Goal: Transaction & Acquisition: Purchase product/service

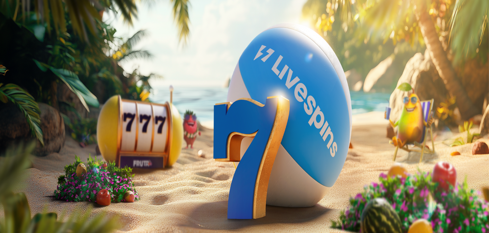
click at [34, 164] on span "Talleta ja pelaa" at bounding box center [19, 166] width 28 height 5
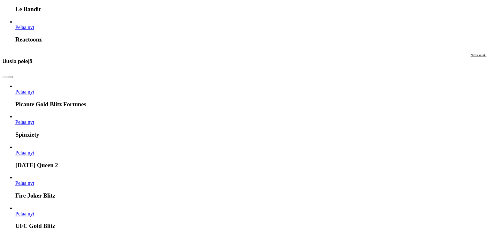
scroll to position [1606, 0]
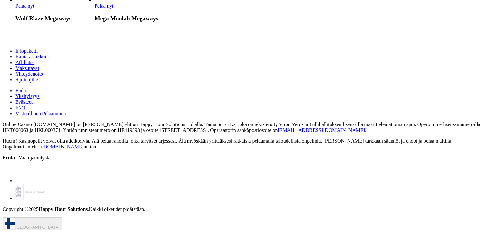
scroll to position [689, 0]
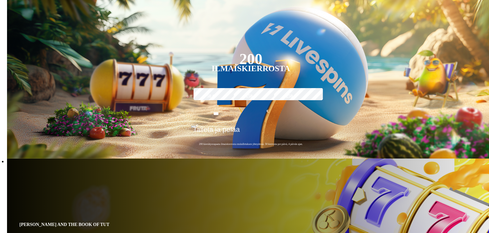
scroll to position [128, 0]
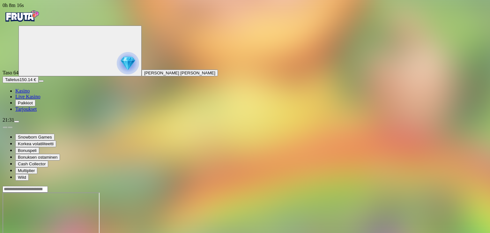
click at [30, 93] on span "Kasino" at bounding box center [22, 90] width 14 height 5
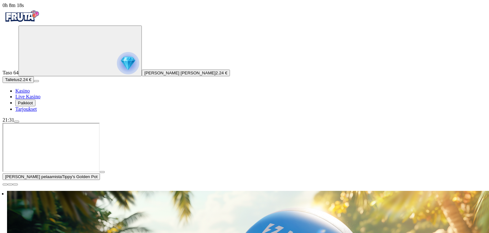
click at [34, 83] on button "Talletus 2.24 €" at bounding box center [18, 79] width 31 height 7
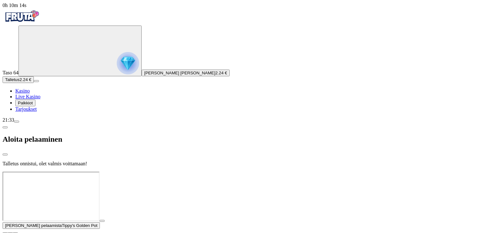
click at [30, 93] on span "Kasino" at bounding box center [22, 90] width 14 height 5
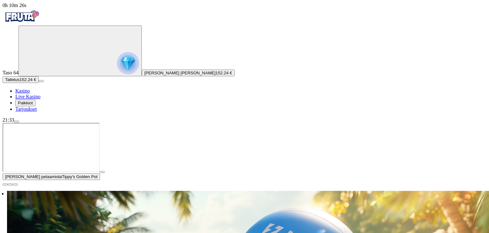
click at [5, 184] on span "close icon" at bounding box center [5, 184] width 0 height 0
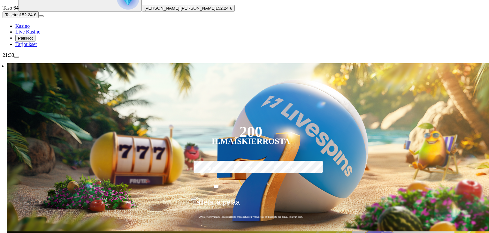
scroll to position [77, 0]
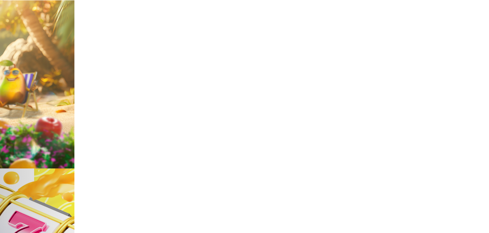
scroll to position [125, 0]
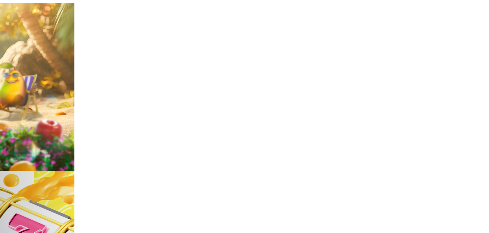
type input "*"
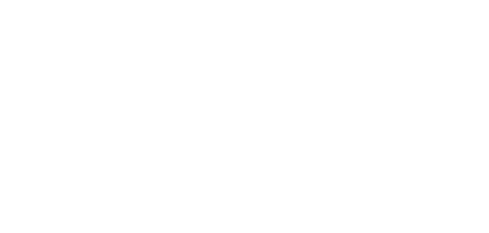
scroll to position [0, 0]
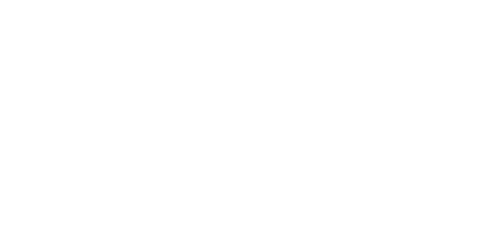
type input "****"
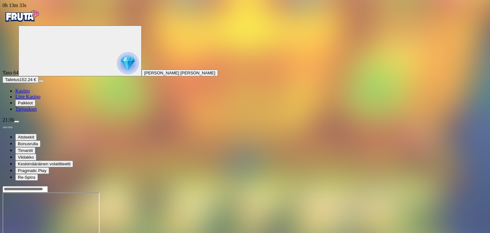
click at [39, 83] on button "Talletus 152.24 €" at bounding box center [21, 79] width 36 height 7
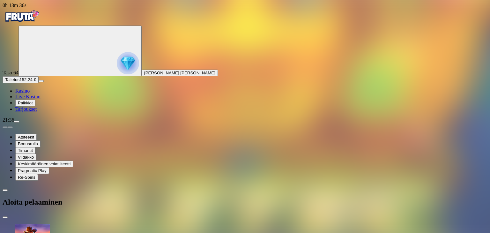
click at [30, 93] on span "Kasino" at bounding box center [22, 90] width 14 height 5
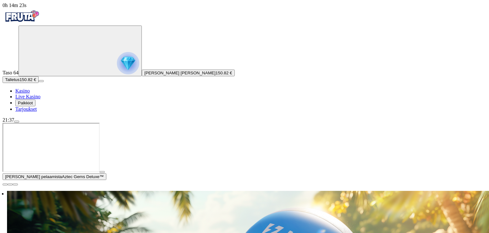
click at [5, 184] on span "close icon" at bounding box center [5, 184] width 0 height 0
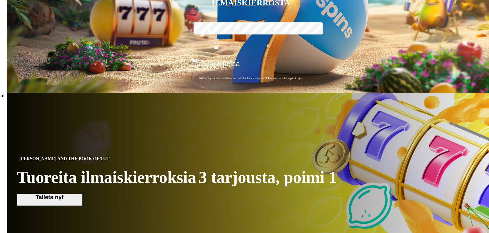
scroll to position [204, 0]
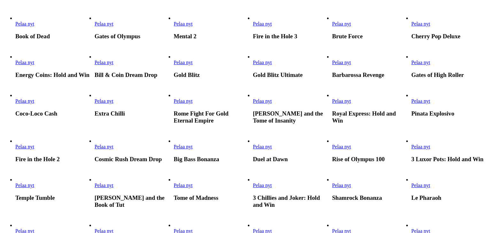
scroll to position [230, 0]
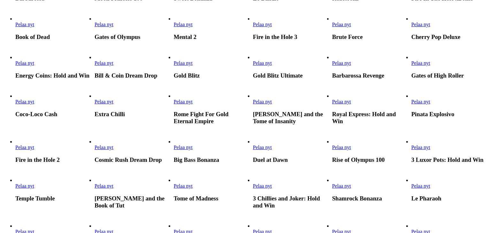
click at [192, 66] on span "Pelaa nyt" at bounding box center [183, 62] width 19 height 5
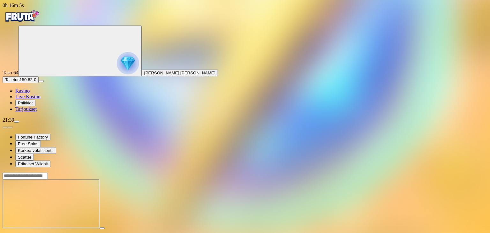
click at [30, 93] on span "Kasino" at bounding box center [22, 90] width 14 height 5
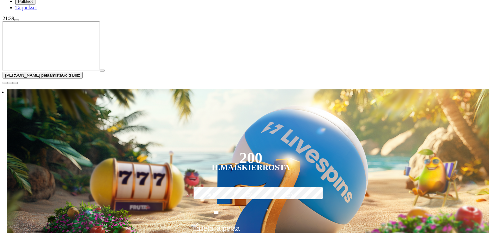
scroll to position [102, 0]
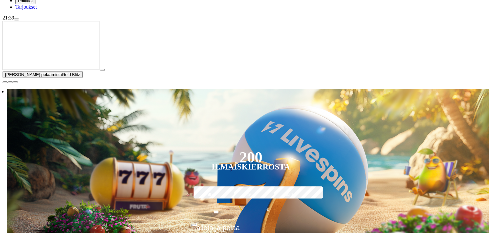
click at [5, 82] on span "close icon" at bounding box center [5, 82] width 0 height 0
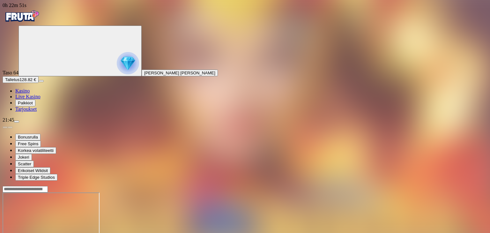
click at [30, 93] on span "Kasino" at bounding box center [22, 90] width 14 height 5
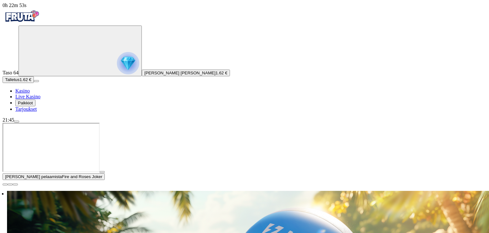
click at [34, 83] on button "Talletus 1.62 €" at bounding box center [18, 79] width 31 height 7
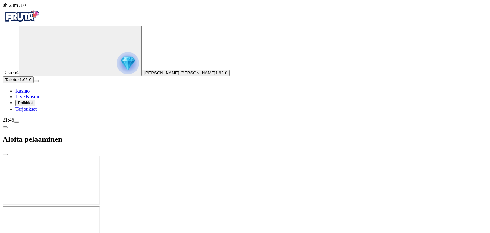
click at [30, 93] on span "Kasino" at bounding box center [22, 90] width 14 height 5
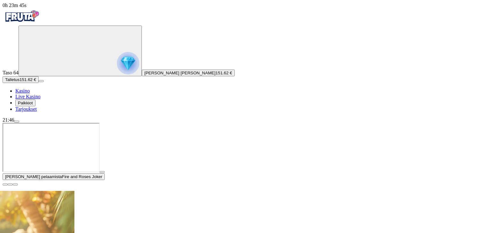
click at [5, 184] on span "close icon" at bounding box center [5, 184] width 0 height 0
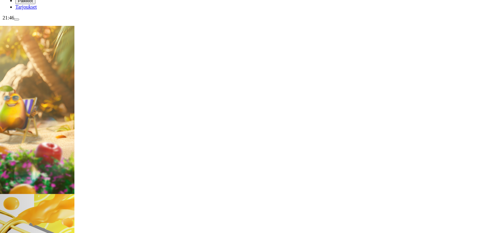
scroll to position [115, 0]
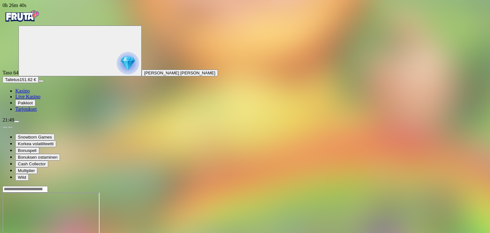
click at [30, 93] on span "Kasino" at bounding box center [22, 90] width 14 height 5
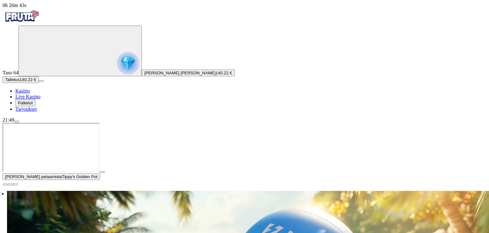
click at [5, 184] on span "close icon" at bounding box center [5, 184] width 0 height 0
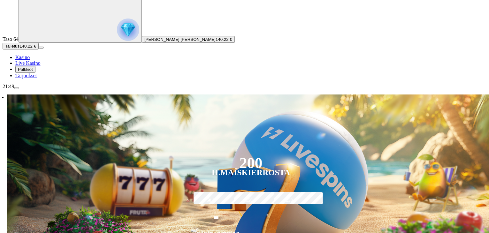
scroll to position [128, 0]
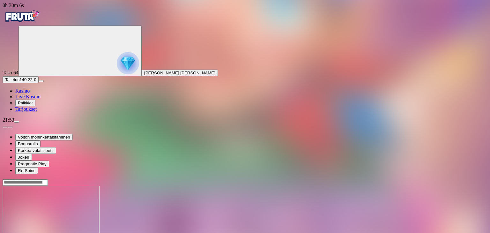
click at [30, 93] on span "Kasino" at bounding box center [22, 90] width 14 height 5
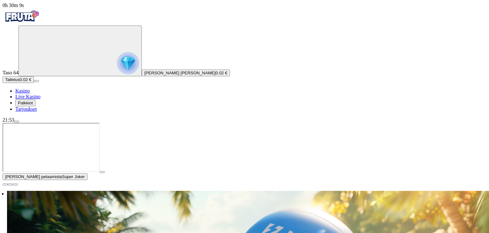
click at [34, 83] on button "Talletus 0.02 €" at bounding box center [18, 79] width 31 height 7
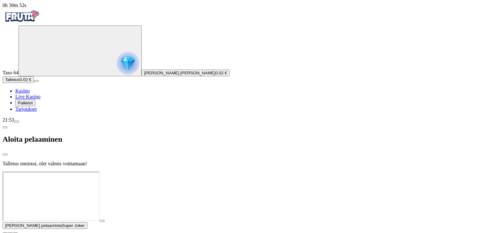
click at [30, 93] on span "Kasino" at bounding box center [22, 90] width 14 height 5
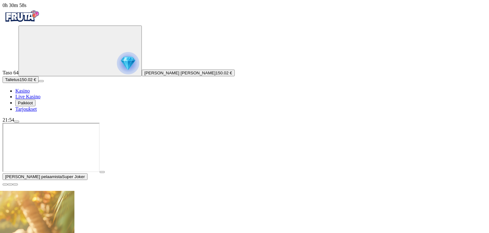
click at [5, 184] on span "close icon" at bounding box center [5, 184] width 0 height 0
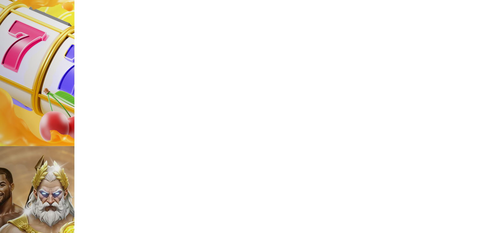
scroll to position [319, 0]
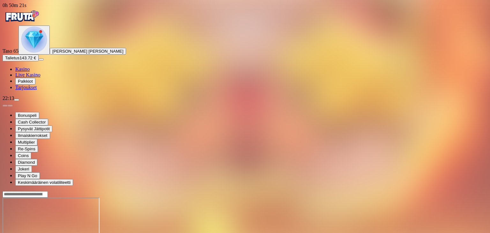
click at [30, 72] on span "Kasino" at bounding box center [22, 68] width 14 height 5
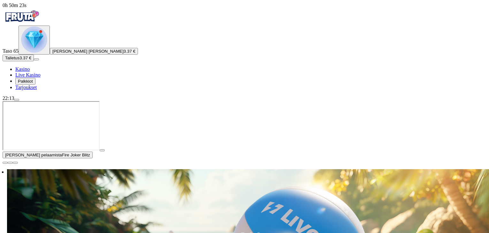
click at [33, 84] on span "Palkkiot" at bounding box center [25, 81] width 15 height 5
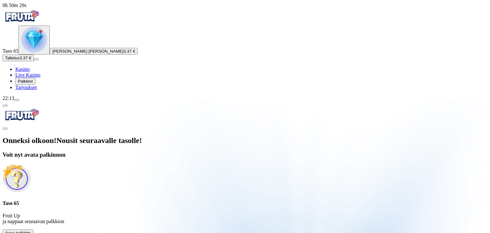
click at [33, 229] on button "Avaa palkinto" at bounding box center [18, 232] width 31 height 7
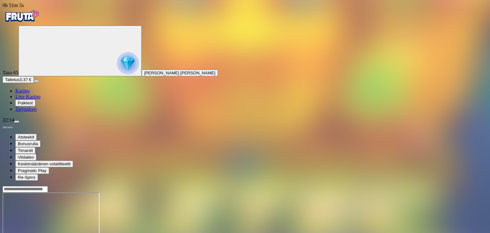
click at [34, 83] on button "Talletus 3.37 €" at bounding box center [18, 79] width 31 height 7
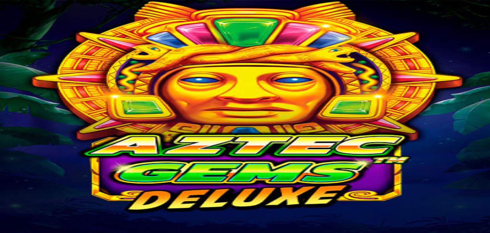
click at [30, 93] on span "Kasino" at bounding box center [22, 90] width 14 height 5
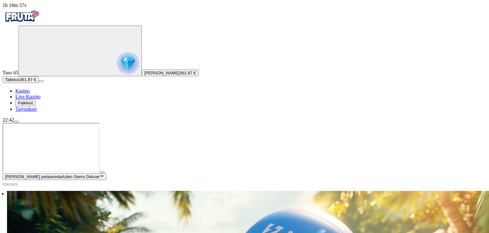
click at [8, 183] on button "button" at bounding box center [5, 184] width 5 height 2
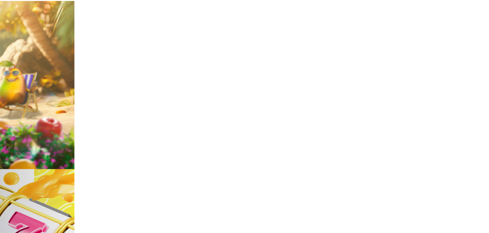
scroll to position [128, 0]
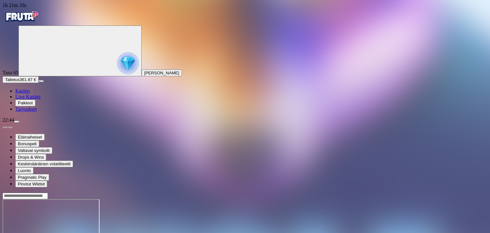
click at [30, 93] on span "Kasino" at bounding box center [22, 90] width 14 height 5
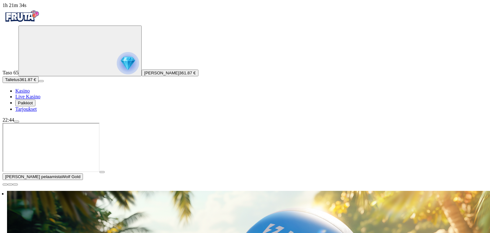
click at [30, 93] on link "Kasino" at bounding box center [22, 90] width 14 height 5
click at [5, 184] on span "close icon" at bounding box center [5, 184] width 0 height 0
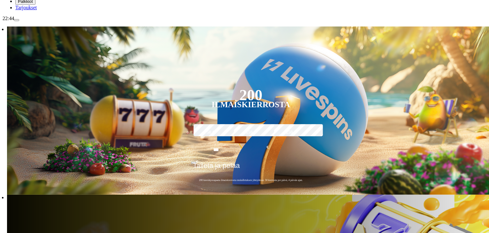
scroll to position [128, 0]
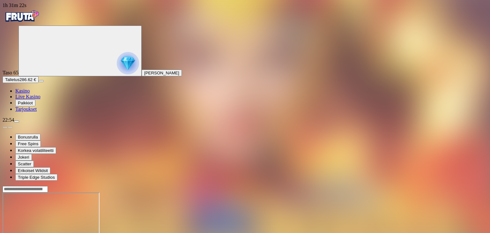
click at [30, 93] on span "Kasino" at bounding box center [22, 90] width 14 height 5
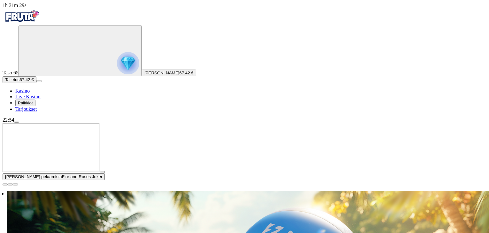
click at [5, 184] on span "close icon" at bounding box center [5, 184] width 0 height 0
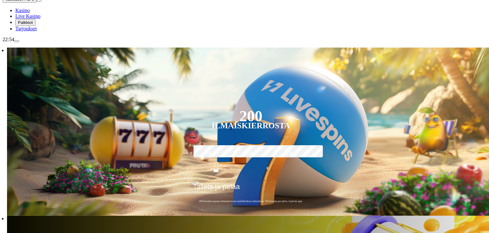
scroll to position [89, 0]
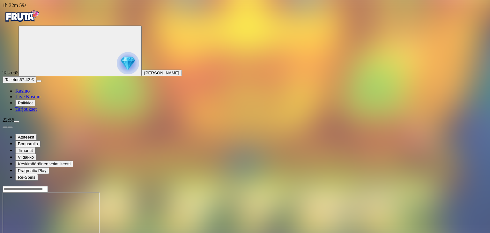
click at [19, 82] on span "Talletus" at bounding box center [12, 79] width 14 height 5
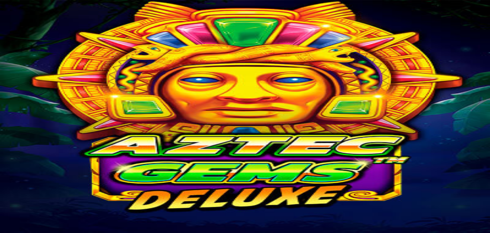
click at [457, 186] on div at bounding box center [245, 217] width 485 height 63
click at [19, 82] on span "Talletus" at bounding box center [12, 79] width 14 height 5
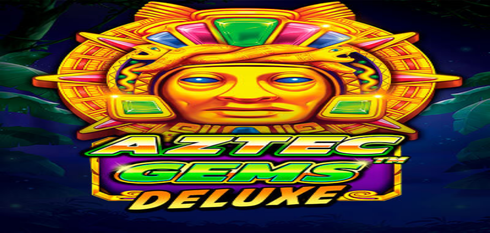
type input "***"
click at [30, 93] on span "Kasino" at bounding box center [22, 90] width 14 height 5
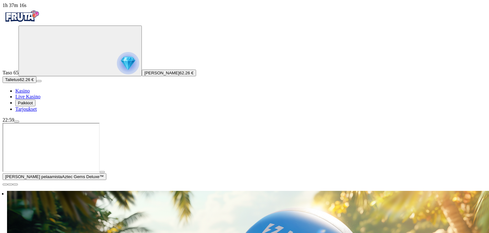
click at [5, 184] on span "close icon" at bounding box center [5, 184] width 0 height 0
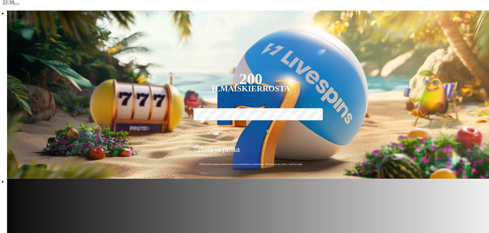
scroll to position [128, 0]
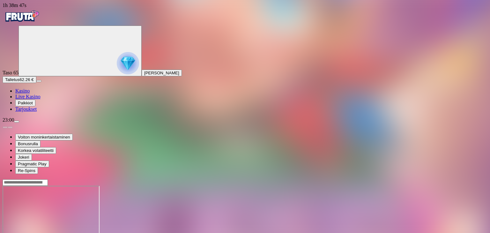
click at [30, 93] on span "Kasino" at bounding box center [22, 90] width 14 height 5
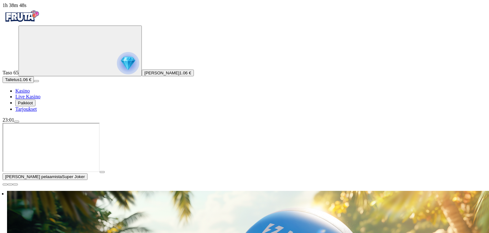
click at [19, 82] on span "Talletus" at bounding box center [12, 79] width 14 height 5
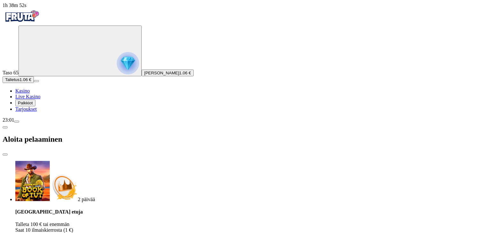
type input "**"
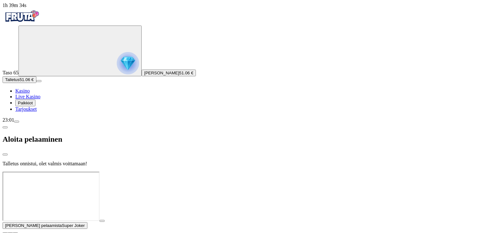
click at [30, 93] on link "Kasino" at bounding box center [22, 90] width 14 height 5
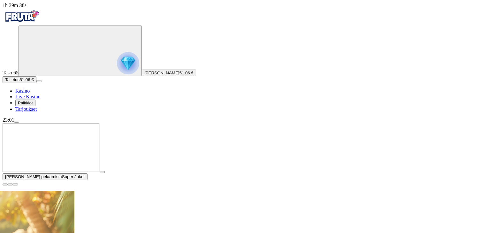
click at [5, 184] on span "close icon" at bounding box center [5, 184] width 0 height 0
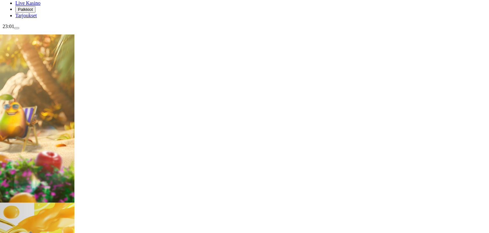
scroll to position [140, 0]
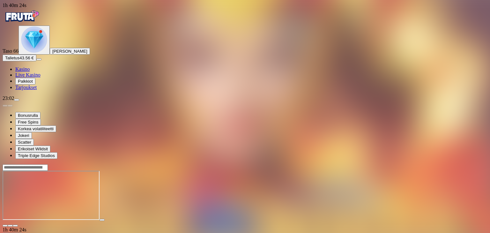
click at [26, 72] on span "Kasino" at bounding box center [22, 68] width 14 height 5
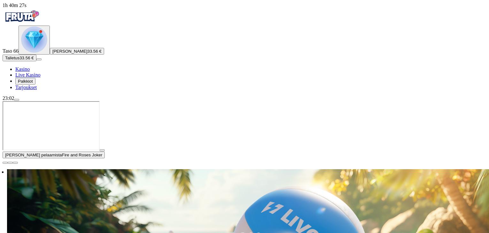
click at [5, 163] on span "close icon" at bounding box center [5, 163] width 0 height 0
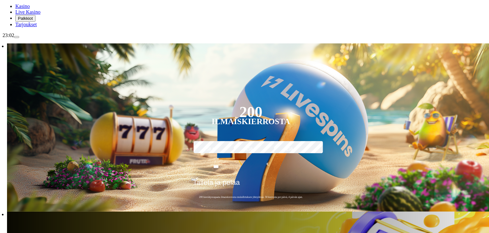
scroll to position [153, 0]
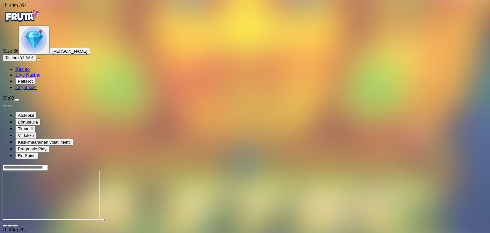
click at [19, 60] on span "Talletus" at bounding box center [12, 58] width 14 height 5
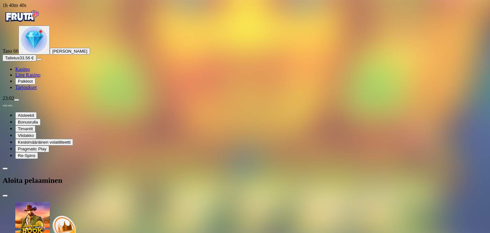
click at [19, 60] on span "Talletus" at bounding box center [12, 58] width 14 height 5
click at [36, 61] on button "Talletus 33.56 €" at bounding box center [20, 58] width 34 height 7
click at [5, 196] on span "close icon" at bounding box center [5, 196] width 0 height 0
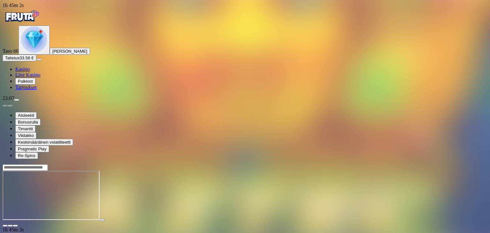
click at [33, 84] on span "Palkkiot" at bounding box center [25, 81] width 15 height 5
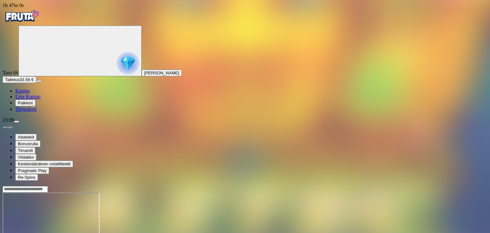
click at [30, 93] on span "Kasino" at bounding box center [22, 90] width 14 height 5
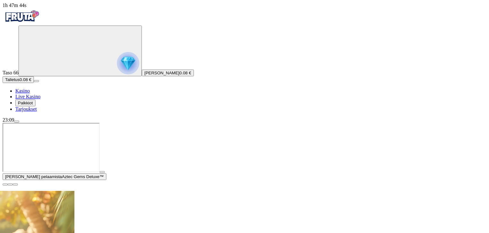
click at [5, 184] on span "close icon" at bounding box center [5, 184] width 0 height 0
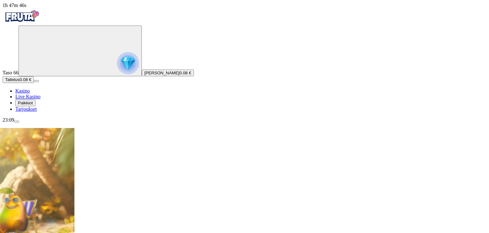
click at [19, 82] on span "Talletus" at bounding box center [12, 79] width 14 height 5
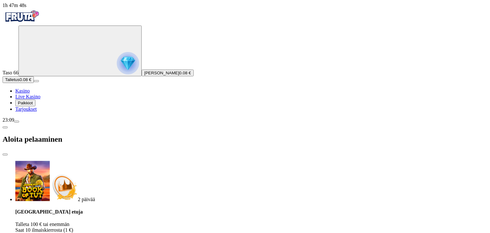
type input "**"
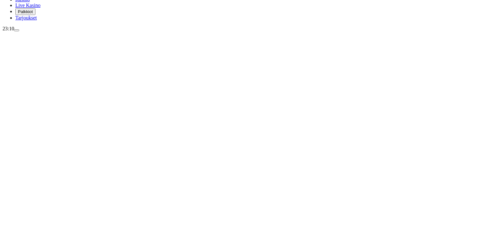
scroll to position [102, 0]
type input "***"
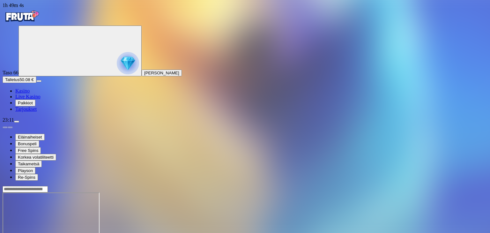
click at [26, 93] on span "Kasino" at bounding box center [22, 90] width 14 height 5
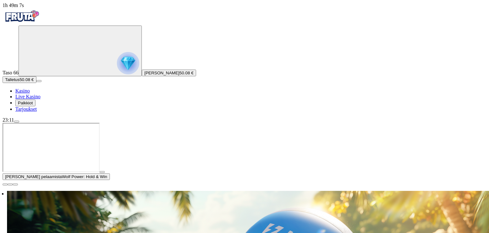
click at [5, 184] on span "close icon" at bounding box center [5, 184] width 0 height 0
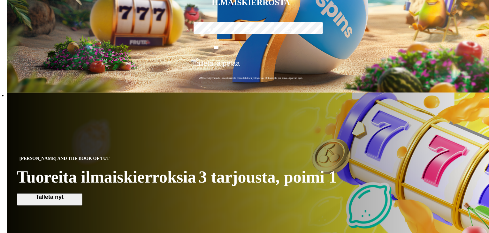
type input "****"
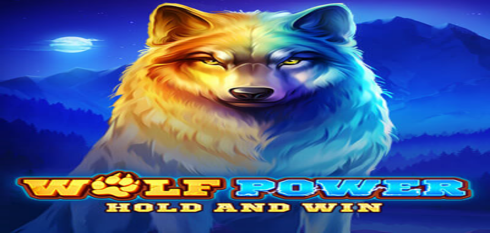
click at [28, 93] on span "Kasino" at bounding box center [22, 90] width 14 height 5
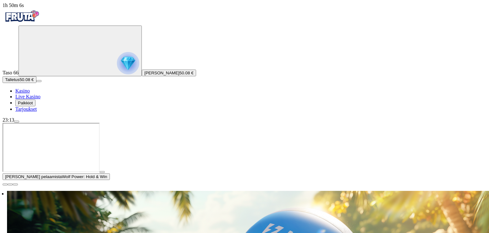
click at [5, 184] on span "close icon" at bounding box center [5, 184] width 0 height 0
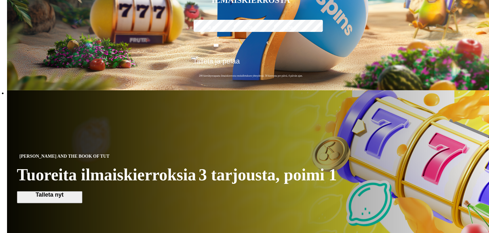
scroll to position [166, 0]
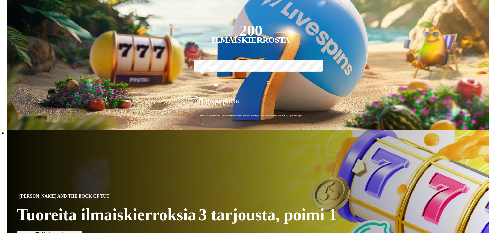
type input "****"
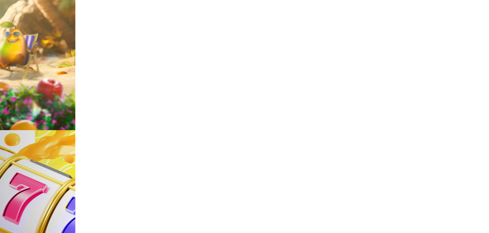
scroll to position [411, 0]
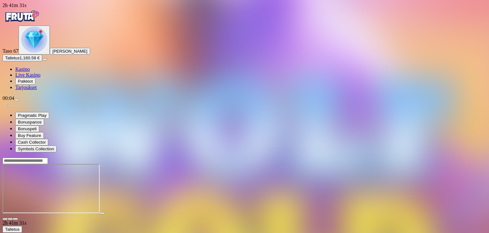
click at [30, 72] on span "Kasino" at bounding box center [22, 68] width 14 height 5
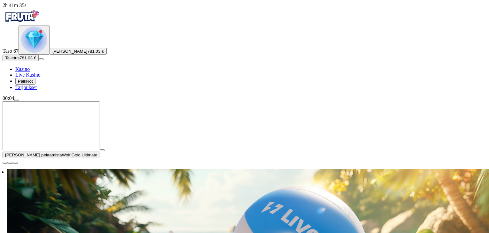
click at [5, 163] on span "close icon" at bounding box center [5, 163] width 0 height 0
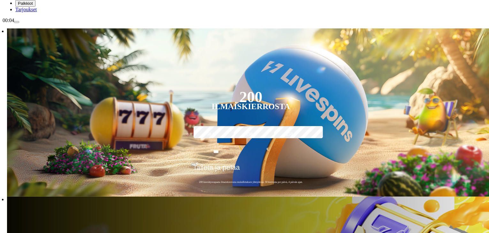
scroll to position [89, 0]
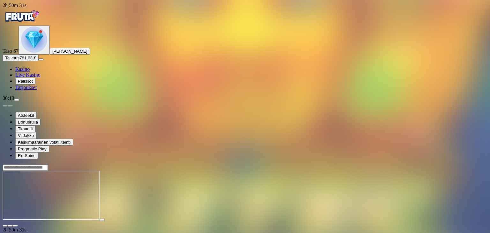
click at [30, 72] on span "Kasino" at bounding box center [22, 68] width 14 height 5
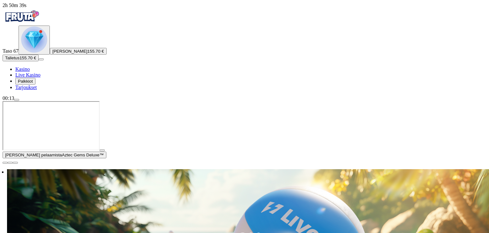
click at [5, 163] on span "close icon" at bounding box center [5, 163] width 0 height 0
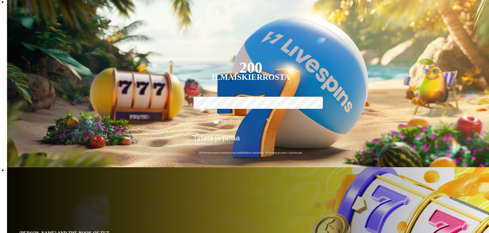
scroll to position [128, 0]
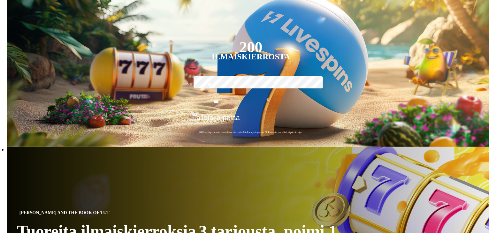
drag, startPoint x: 251, startPoint y: 106, endPoint x: 250, endPoint y: 114, distance: 8.4
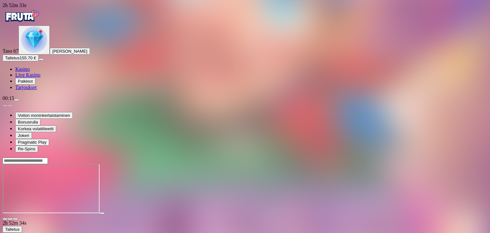
click at [30, 72] on span "Kasino" at bounding box center [22, 68] width 14 height 5
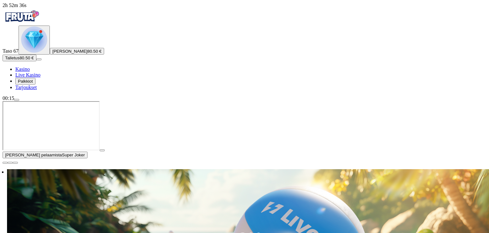
click at [5, 163] on span "close icon" at bounding box center [5, 163] width 0 height 0
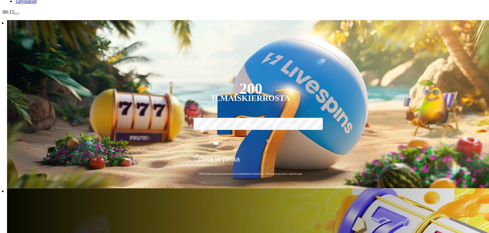
scroll to position [102, 0]
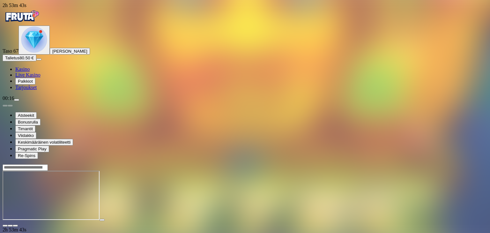
click at [30, 72] on span "Kasino" at bounding box center [22, 68] width 14 height 5
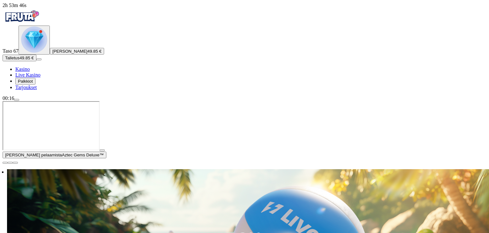
click at [52, 54] on span "[PERSON_NAME]" at bounding box center [69, 51] width 35 height 5
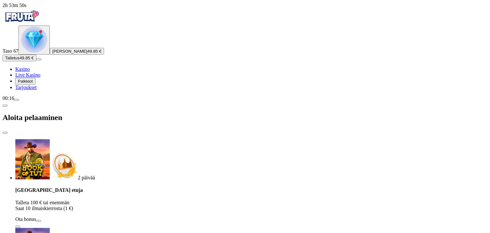
click at [17, 100] on span "menu icon" at bounding box center [17, 100] width 0 height 0
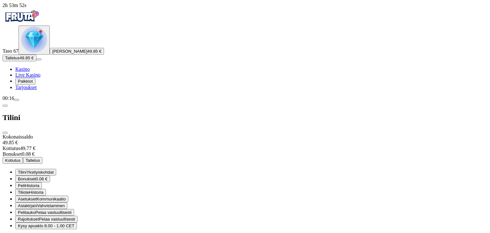
click at [23, 157] on button "Kotiutus" at bounding box center [13, 160] width 20 height 7
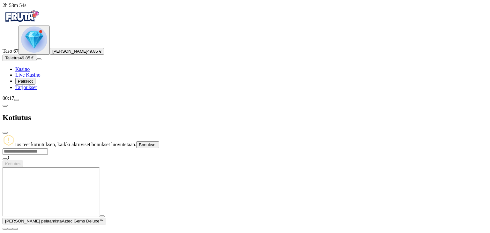
click at [48, 148] on input "number" at bounding box center [25, 151] width 45 height 6
type input "*****"
click at [23, 161] on button "Kotiutus" at bounding box center [13, 164] width 20 height 7
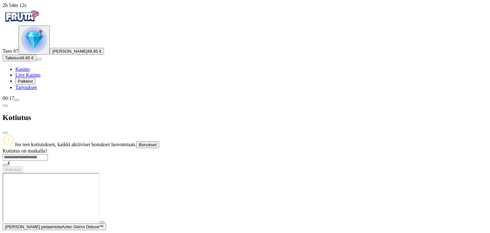
click at [33, 84] on span "Palkkiot" at bounding box center [25, 81] width 15 height 5
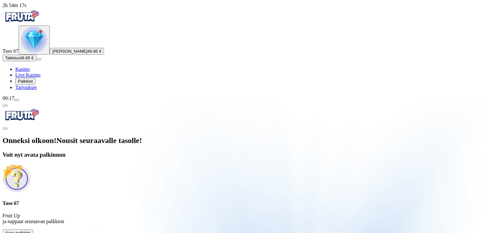
click at [33, 229] on button "Avaa palkinto" at bounding box center [18, 232] width 31 height 7
click at [31, 230] on span "Avaa palkinto" at bounding box center [18, 232] width 26 height 5
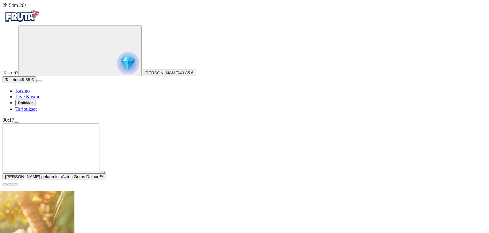
click at [33, 105] on span "Palkkiot" at bounding box center [25, 103] width 15 height 5
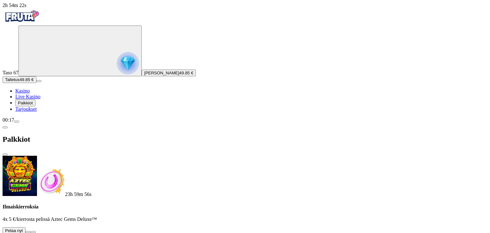
click at [31, 231] on button at bounding box center [28, 232] width 5 height 2
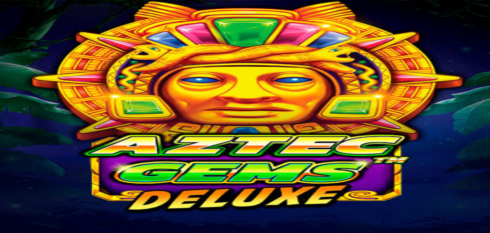
click at [30, 93] on span "Kasino" at bounding box center [22, 90] width 14 height 5
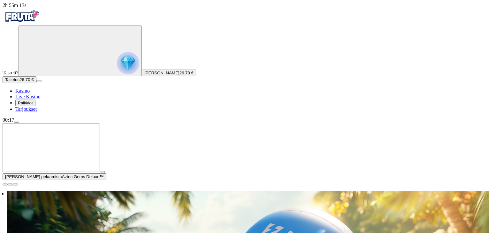
click at [5, 184] on span "close icon" at bounding box center [5, 184] width 0 height 0
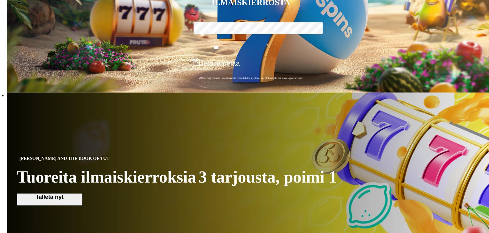
type input "****"
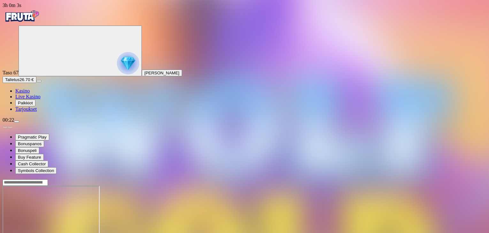
click at [30, 93] on span "Kasino" at bounding box center [22, 90] width 14 height 5
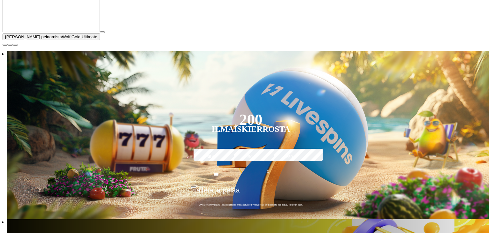
scroll to position [140, 0]
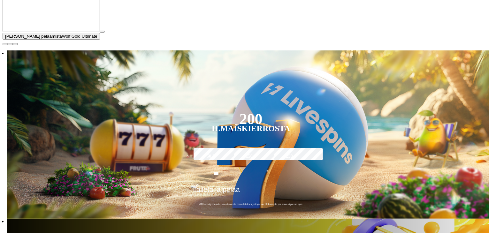
click at [5, 44] on span "close icon" at bounding box center [5, 44] width 0 height 0
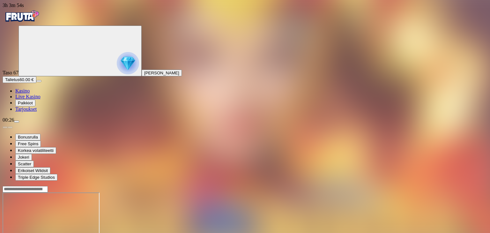
click at [30, 93] on span "Kasino" at bounding box center [22, 90] width 14 height 5
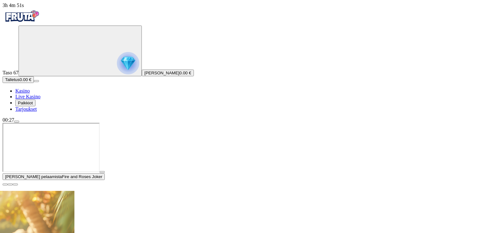
click at [5, 184] on span "close icon" at bounding box center [5, 184] width 0 height 0
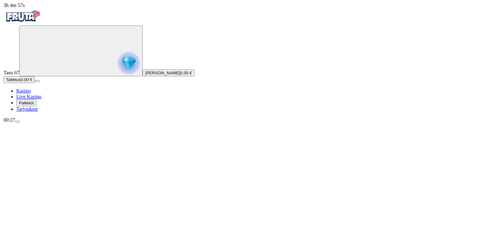
scroll to position [204, 0]
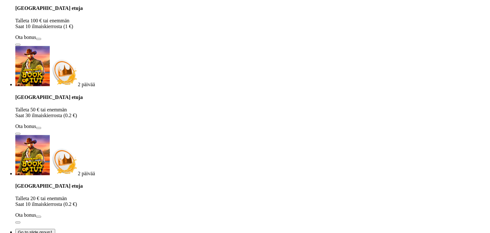
type input "**"
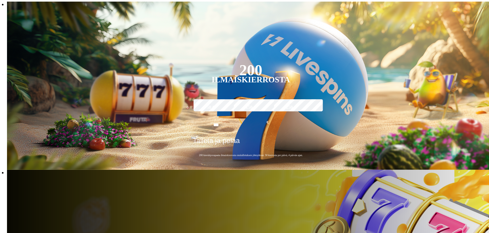
scroll to position [128, 0]
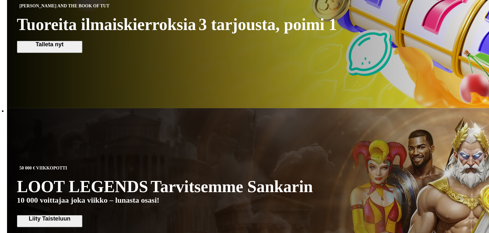
scroll to position [357, 0]
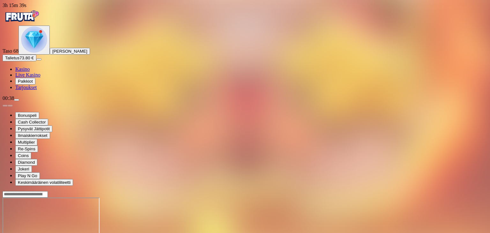
click at [33, 84] on span "Palkkiot" at bounding box center [25, 81] width 15 height 5
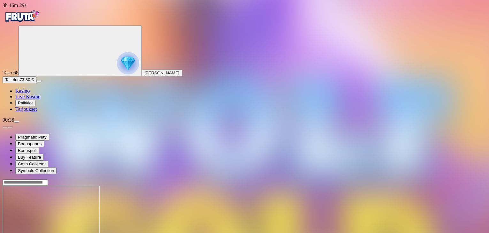
click at [29, 93] on span "Kasino" at bounding box center [22, 90] width 14 height 5
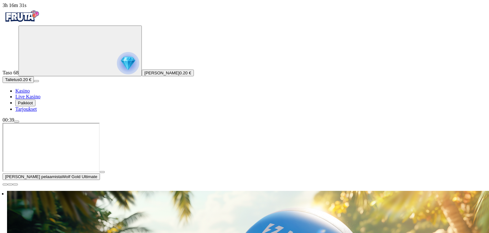
click at [33, 105] on span "Palkkiot" at bounding box center [25, 103] width 15 height 5
